Goal: Task Accomplishment & Management: Manage account settings

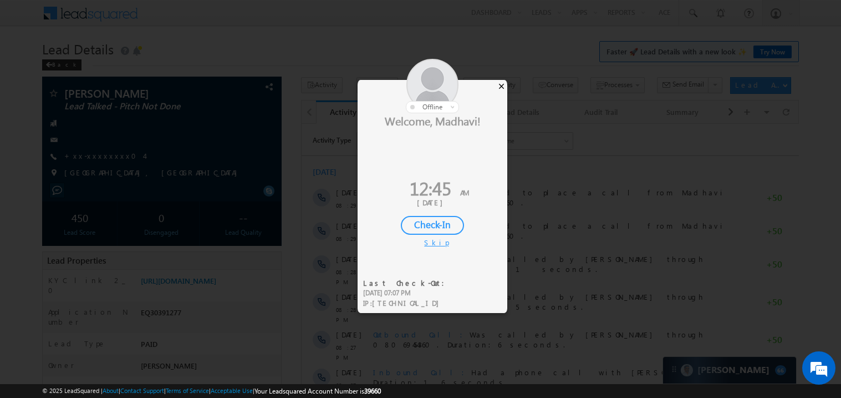
click at [499, 83] on div "×" at bounding box center [502, 86] width 12 height 12
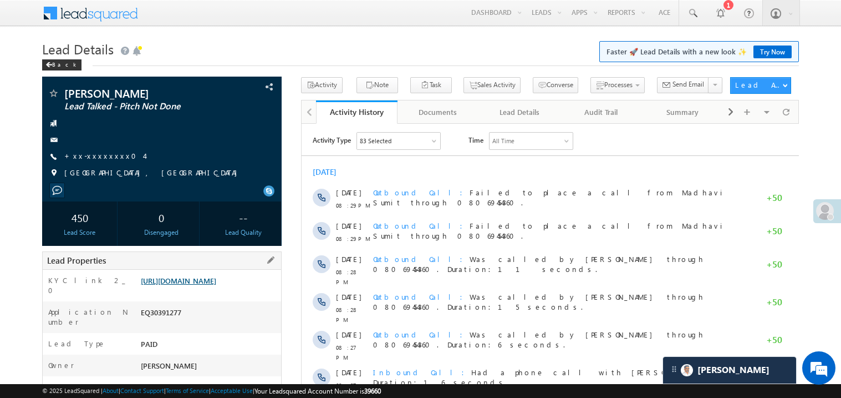
click at [216, 285] on link "https://angelbroking1-pk3em7sa.customui-test.leadsquared.com?leadId=cd5833d7-79…" at bounding box center [178, 280] width 75 height 9
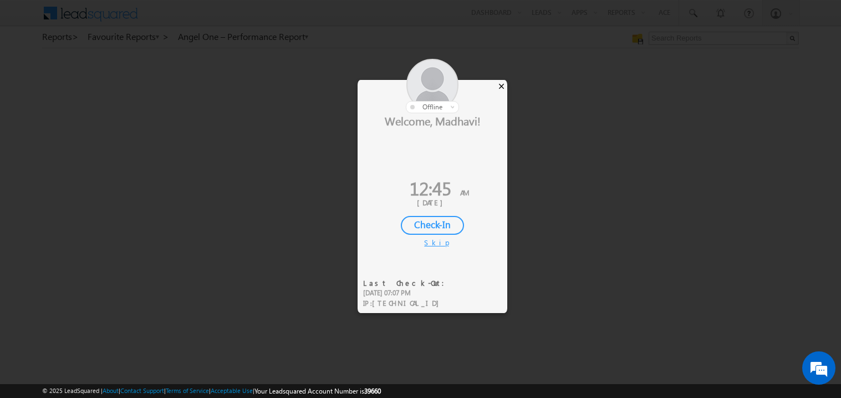
click at [504, 87] on div "×" at bounding box center [502, 86] width 12 height 12
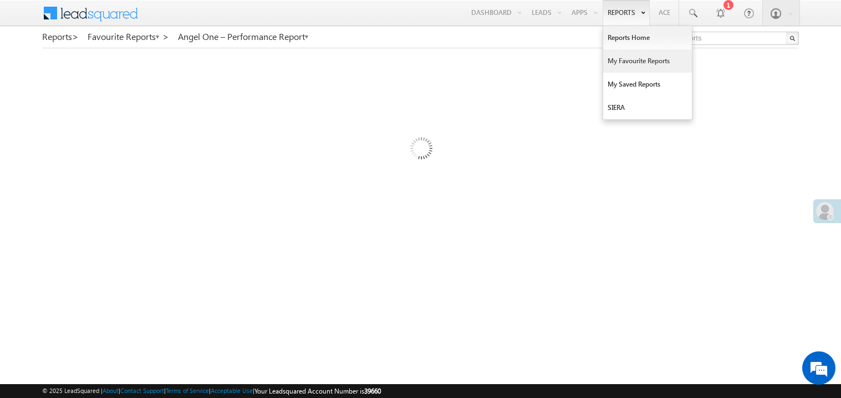
click at [622, 61] on link "My Favourite Reports" at bounding box center [647, 60] width 89 height 23
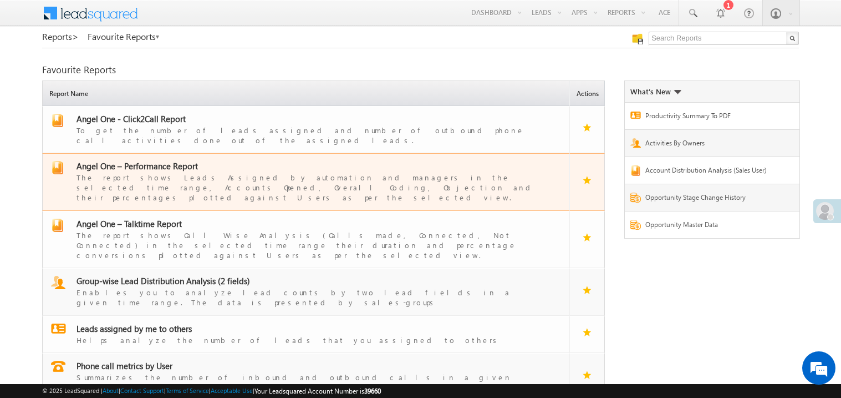
click at [143, 171] on div "The report shows Leads Assigned by automation and managers in the selected time…" at bounding box center [313, 186] width 473 height 31
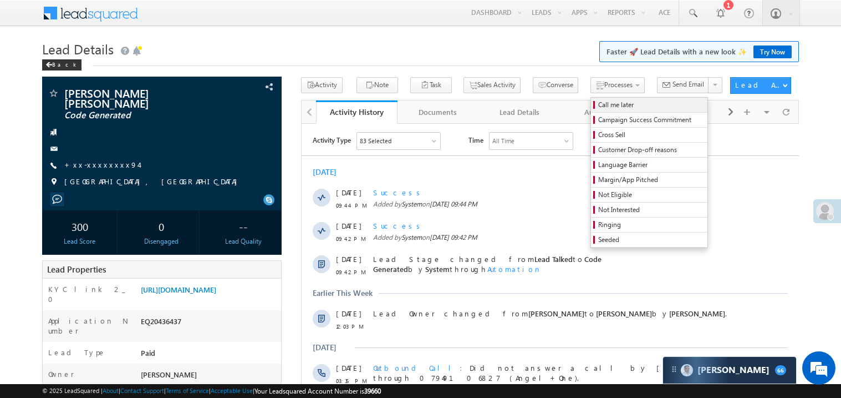
click at [598, 102] on span "Call me later" at bounding box center [650, 105] width 105 height 10
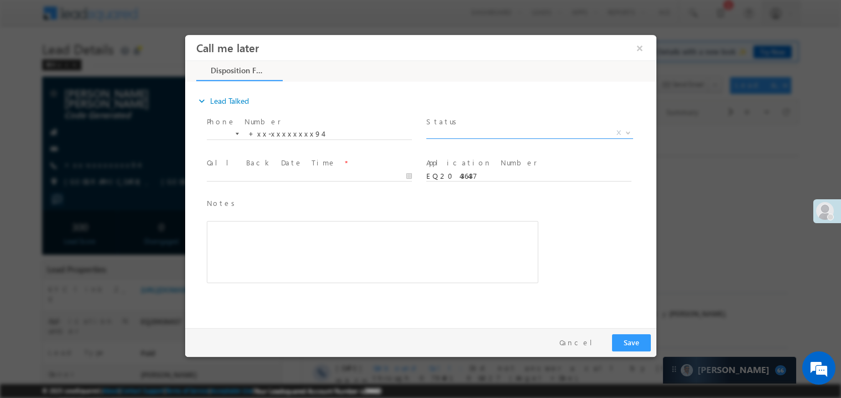
click at [461, 128] on span "X" at bounding box center [529, 132] width 207 height 11
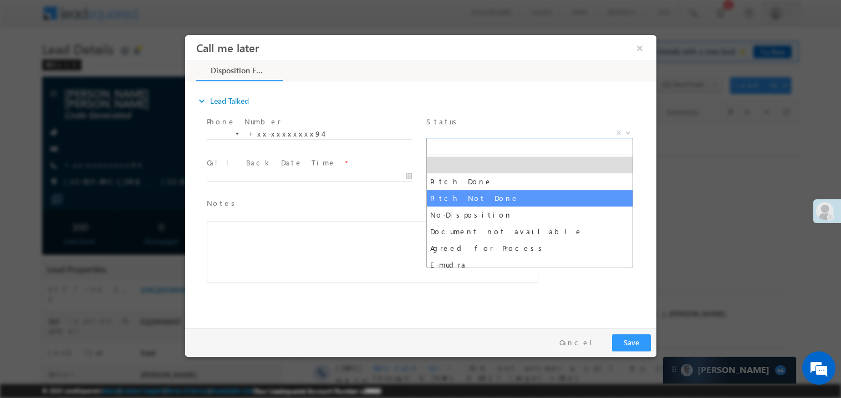
select select "Pitch Not Done"
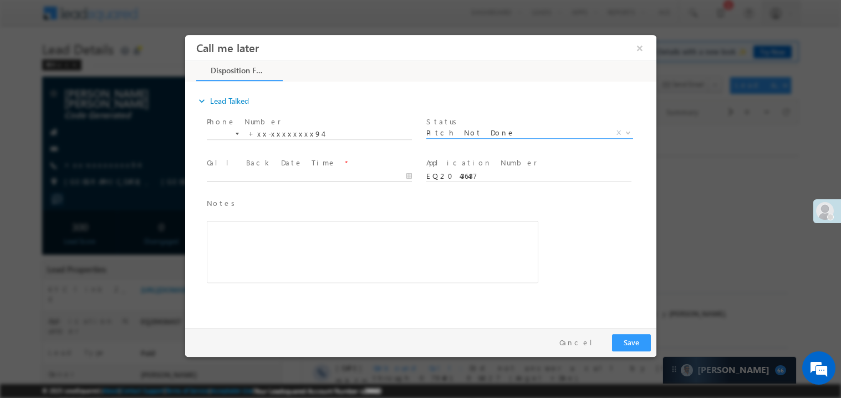
click at [249, 178] on body "Call me later ×" at bounding box center [420, 178] width 471 height 288
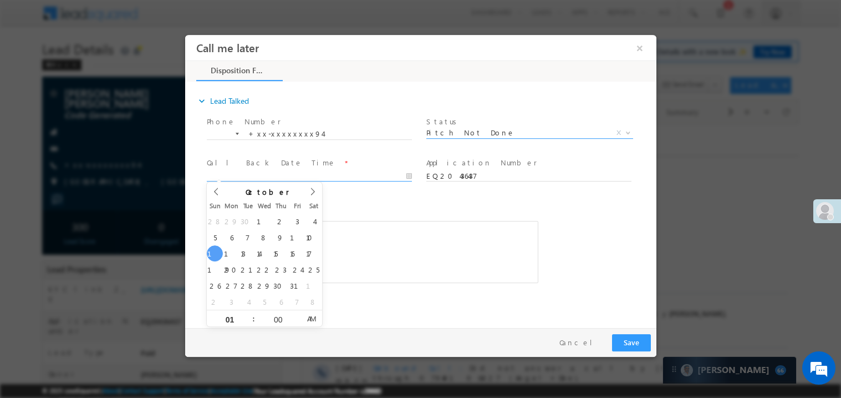
type input "10/12/25 1:00 AM"
click at [351, 225] on div "Rich Text Editor, 40788eee-0fb2-11ec-a811-0adc8a9d82c2__tab1__section1__Notes__…" at bounding box center [372, 251] width 332 height 62
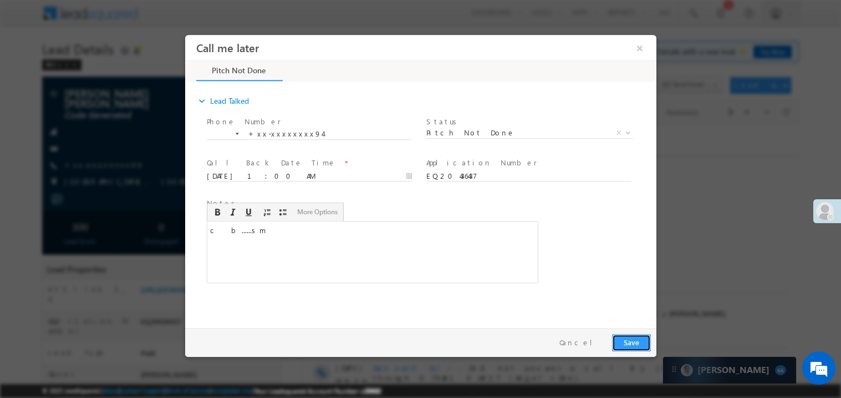
click at [628, 334] on button "Save" at bounding box center [631, 341] width 39 height 17
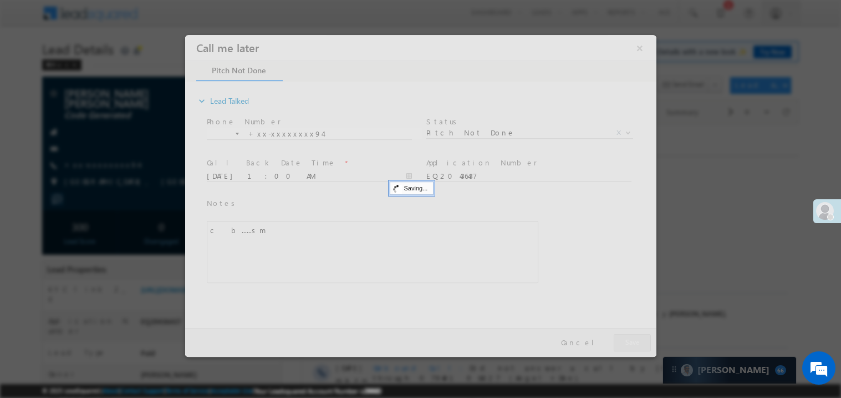
click at [628, 334] on div at bounding box center [420, 195] width 471 height 322
